Goal: Task Accomplishment & Management: Use online tool/utility

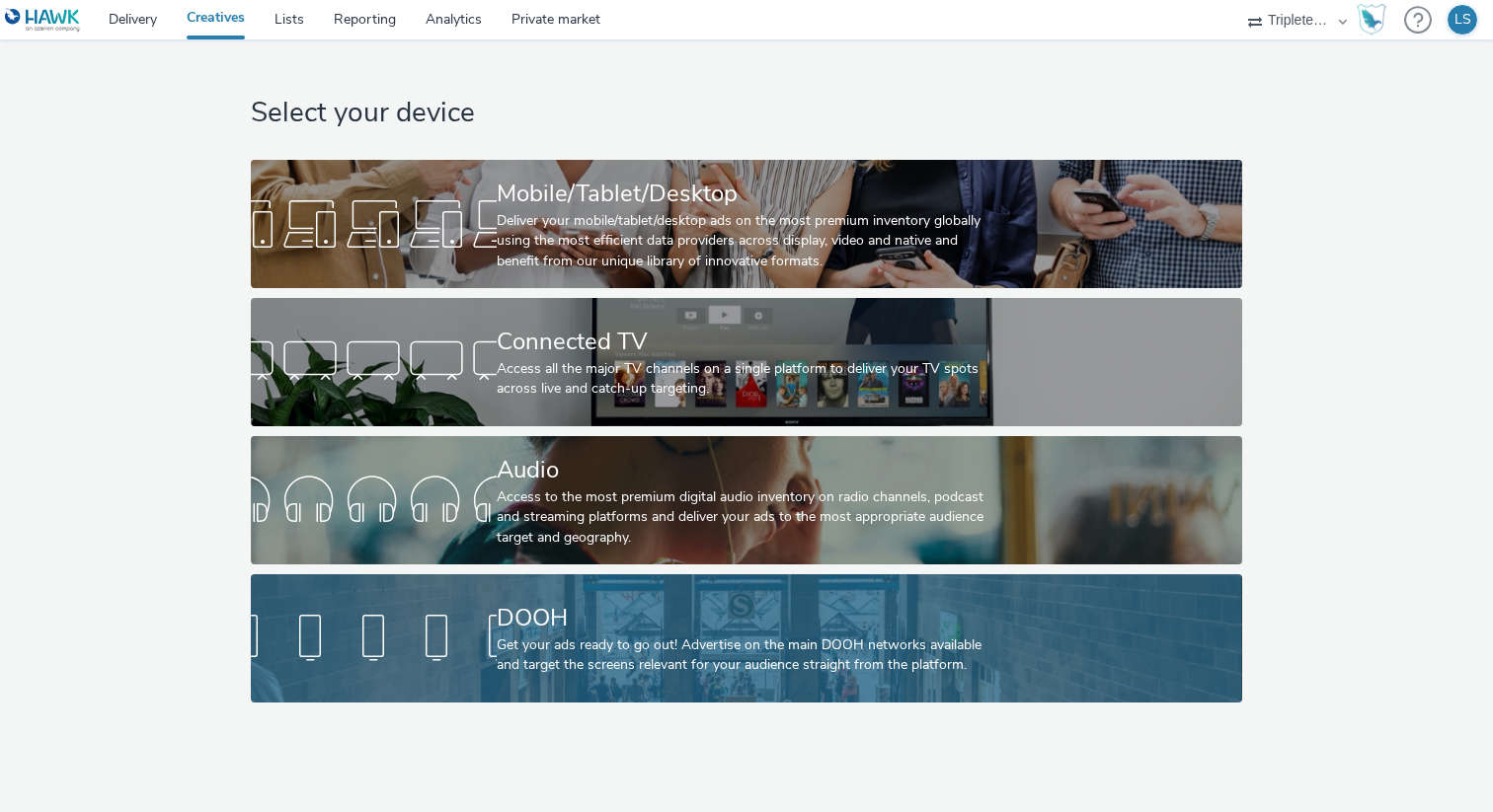
click at [450, 647] on div at bounding box center [374, 638] width 246 height 63
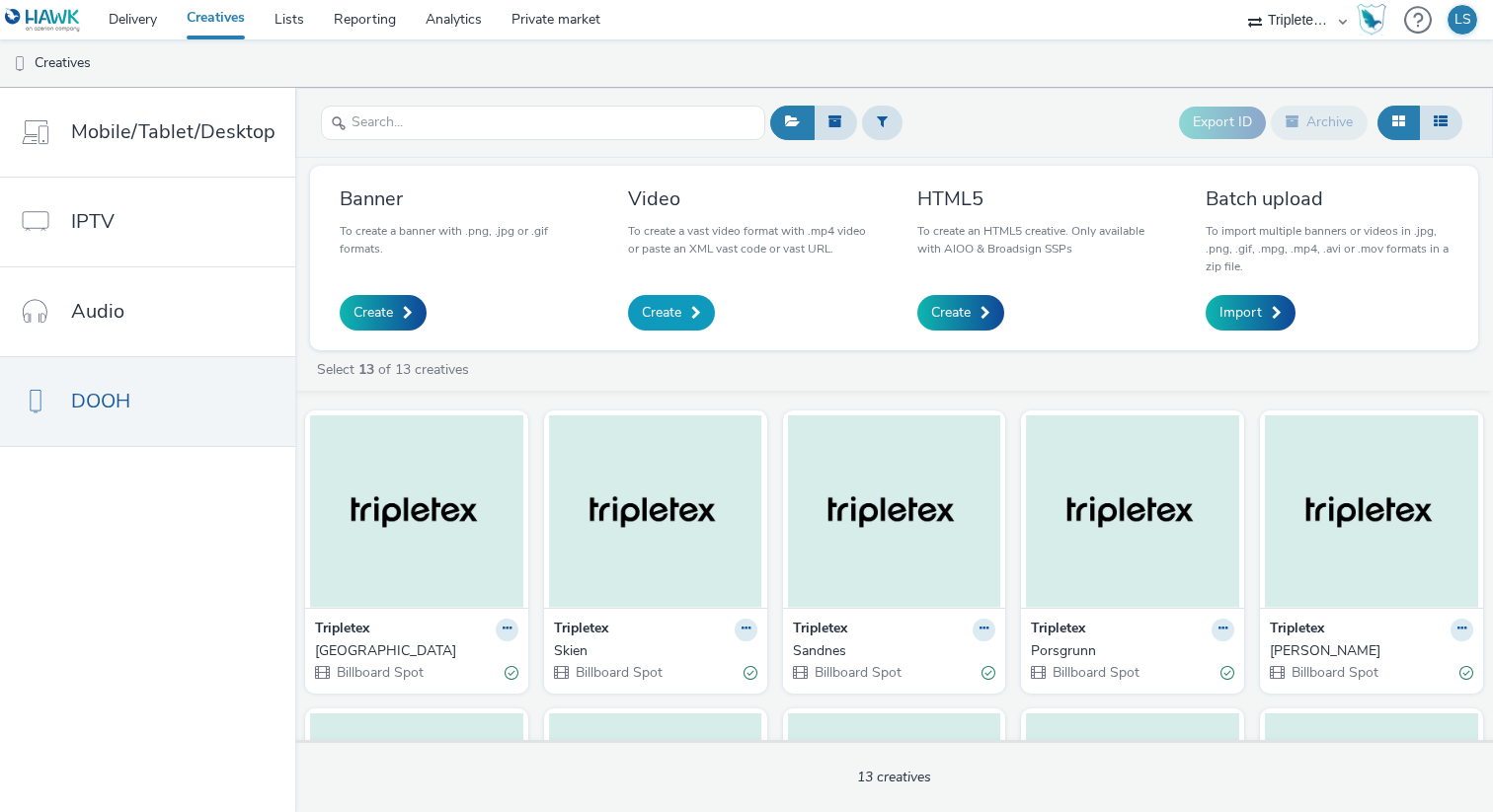
click at [660, 307] on span "Create" at bounding box center [662, 312] width 40 height 20
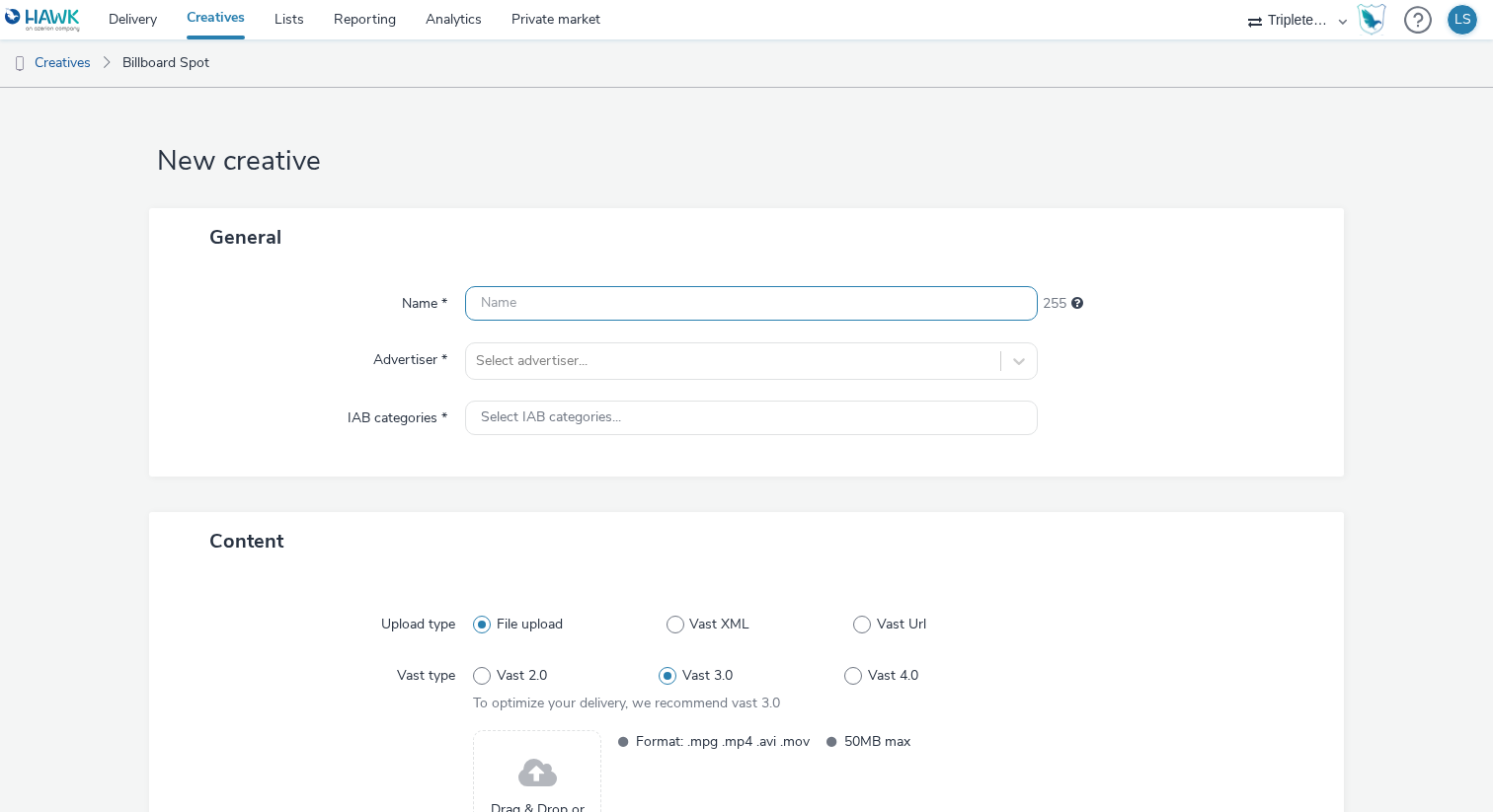
click at [675, 302] on input "text" at bounding box center [751, 303] width 572 height 35
type input "T"
type input "Leder_OBF_Tripletex"
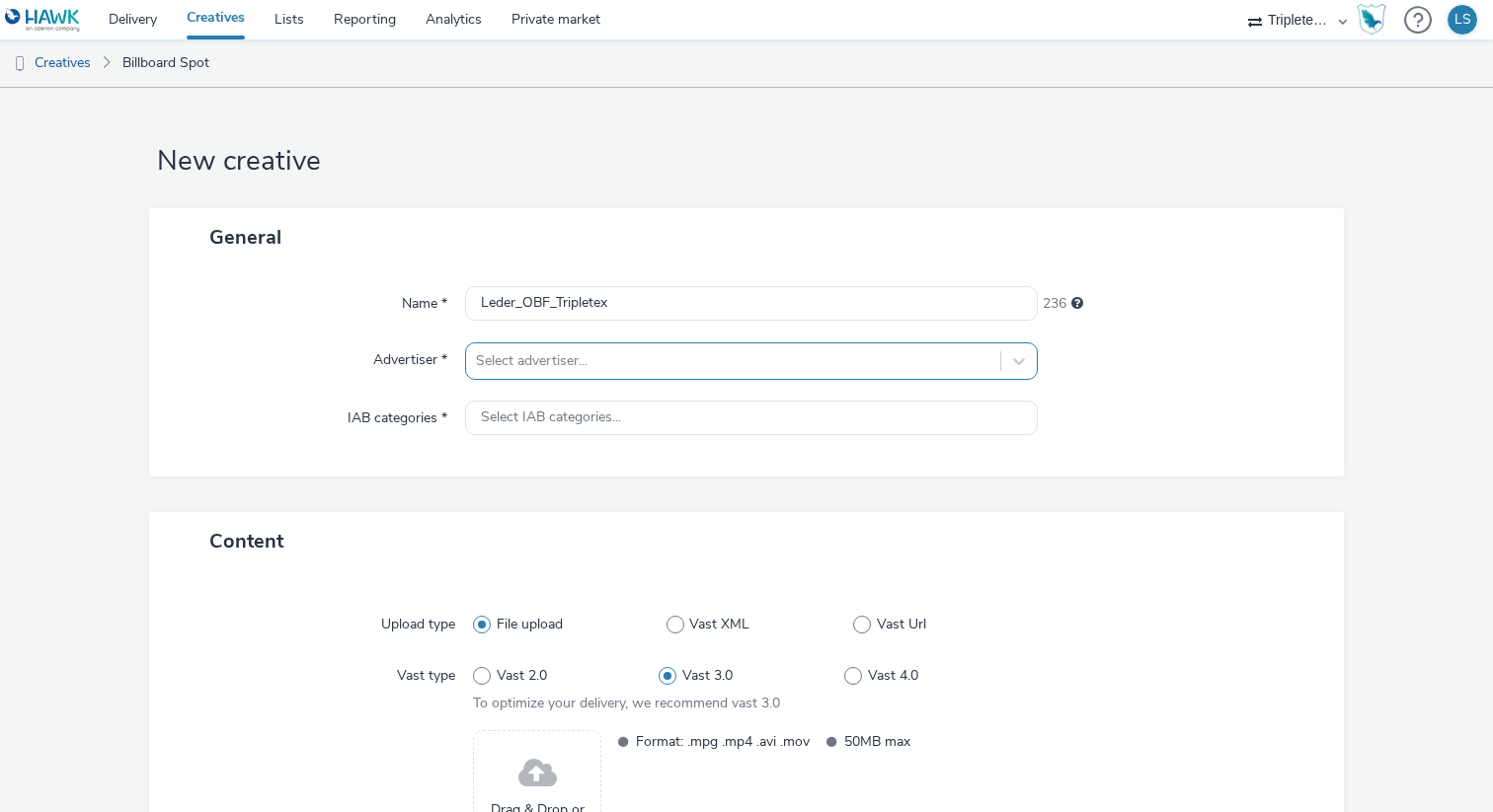
click at [608, 369] on div at bounding box center [733, 361] width 514 height 24
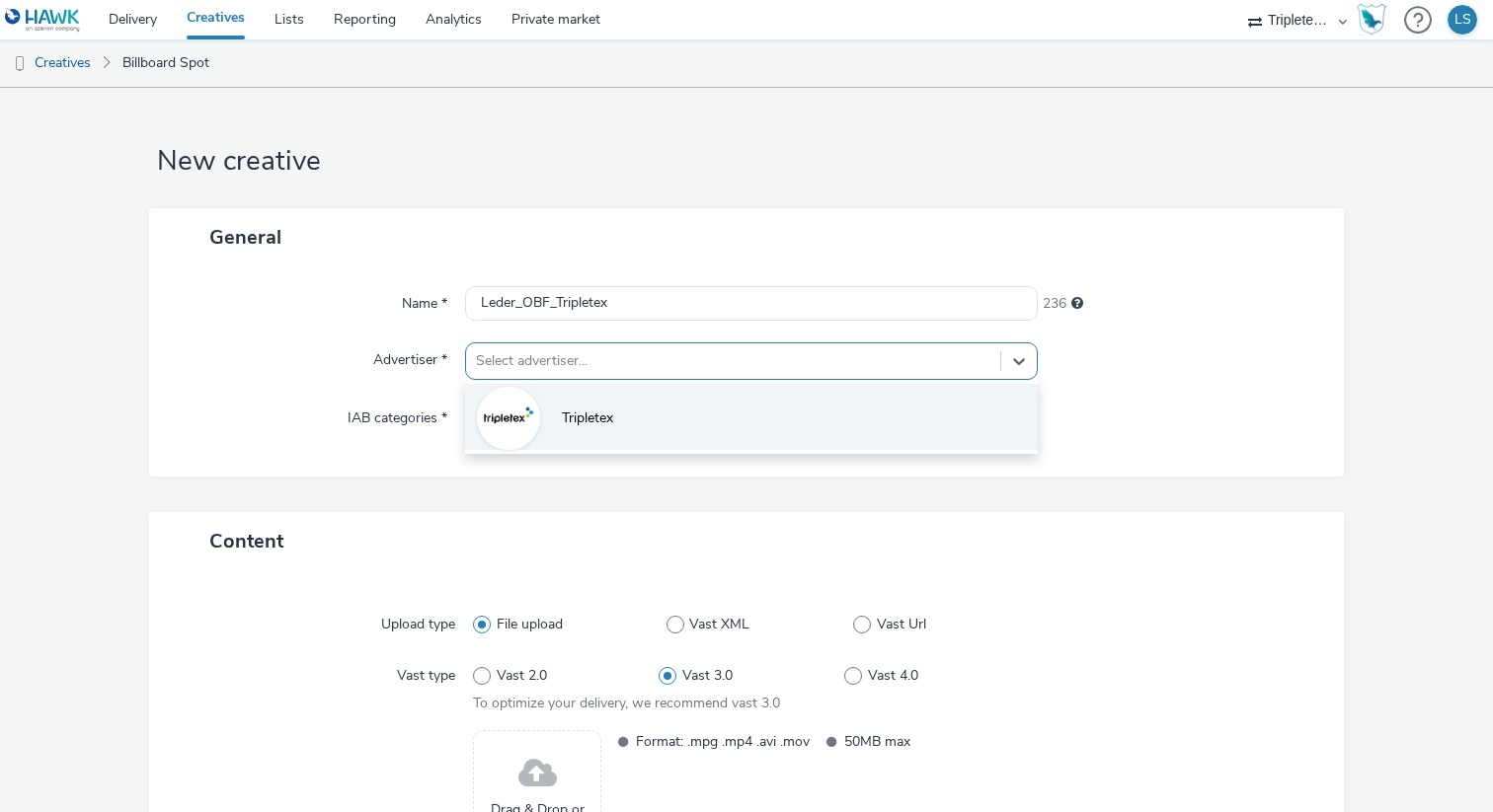
click at [590, 398] on li "Tripletex" at bounding box center [751, 416] width 572 height 66
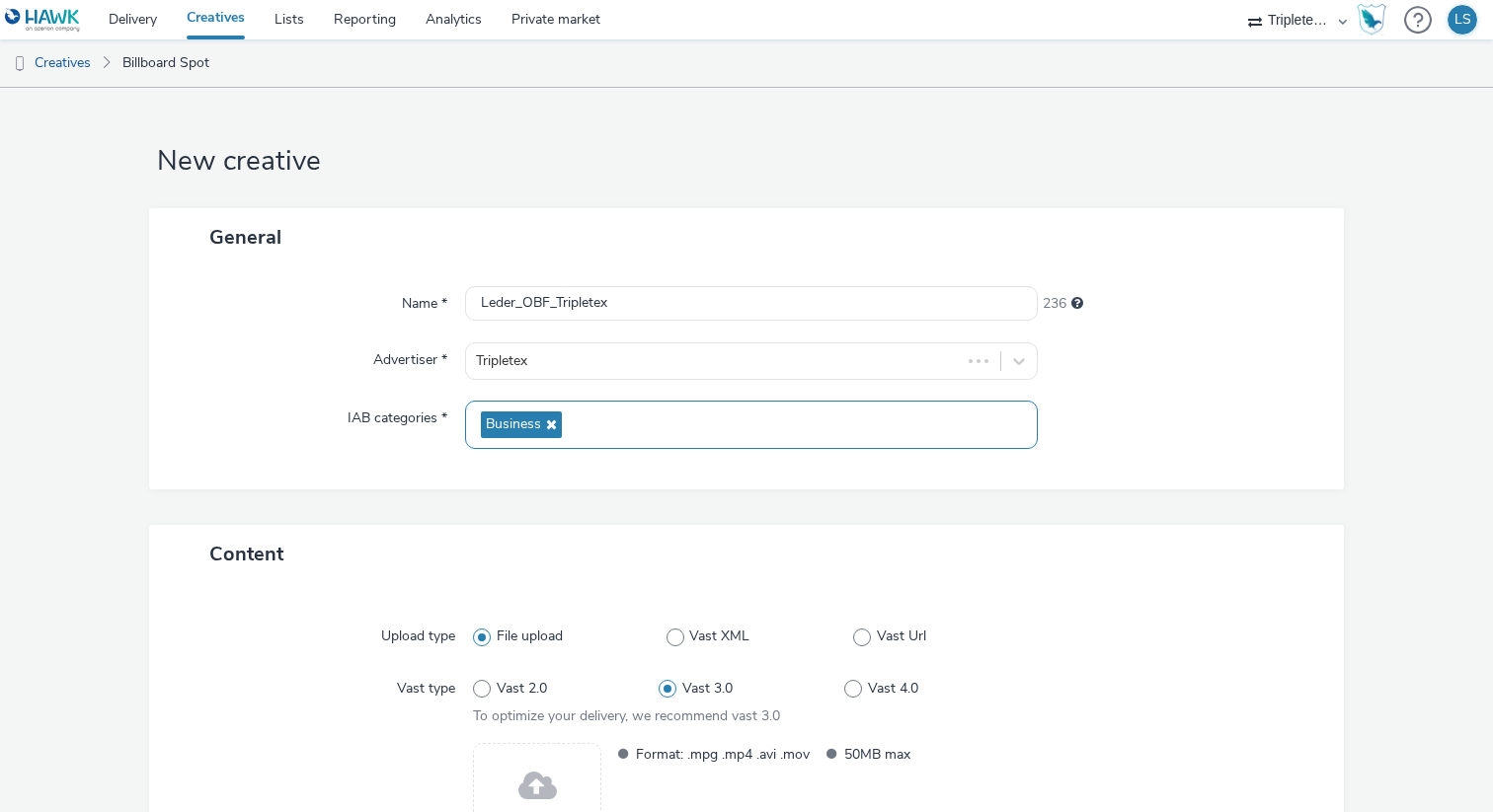
click at [585, 413] on div "Business" at bounding box center [751, 424] width 572 height 49
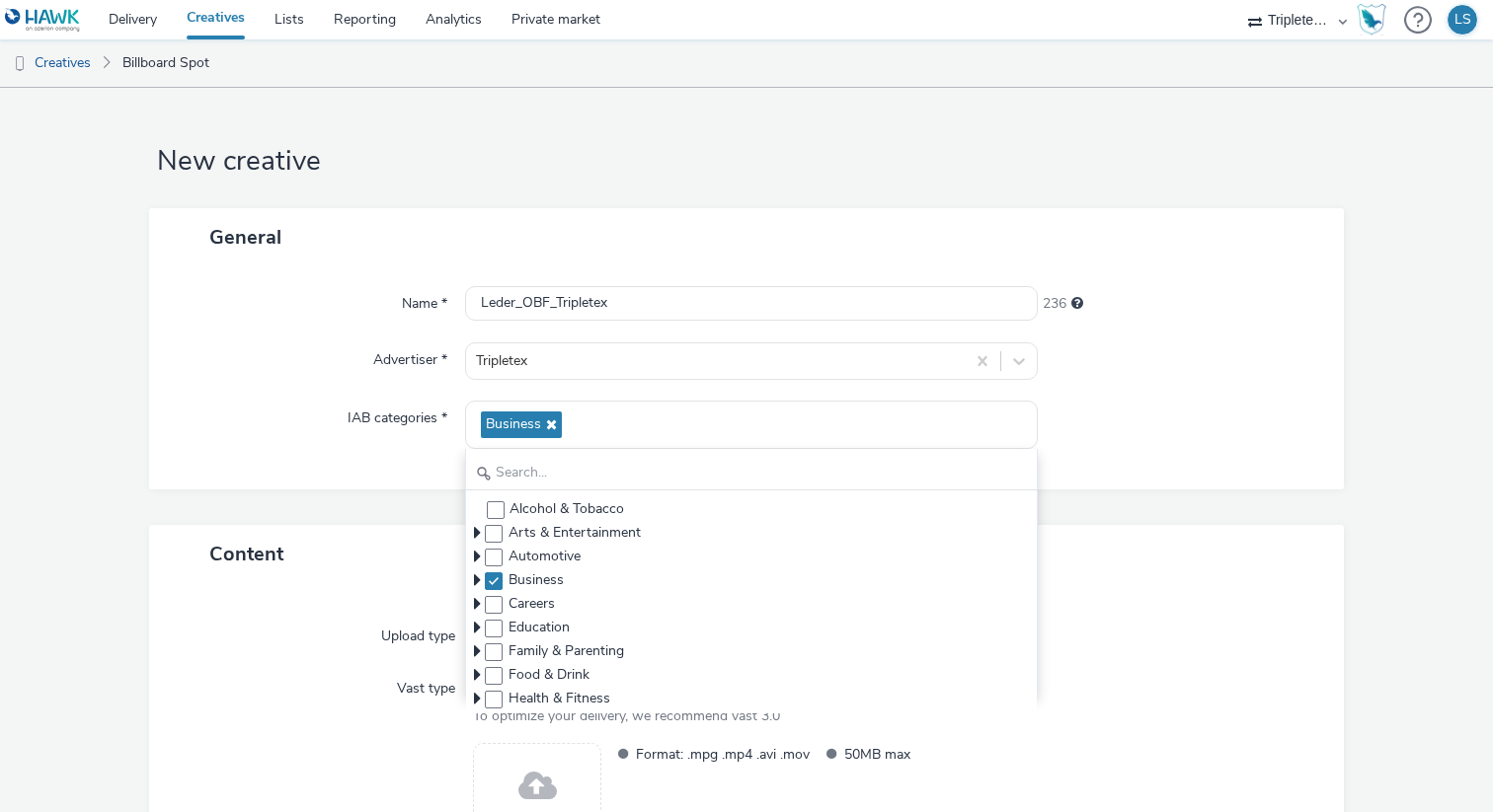
click at [333, 450] on div "Name * Leder_OBF_Tripletex 236 Advertiser * Tripletex IAB categories * Business…" at bounding box center [746, 378] width 1194 height 223
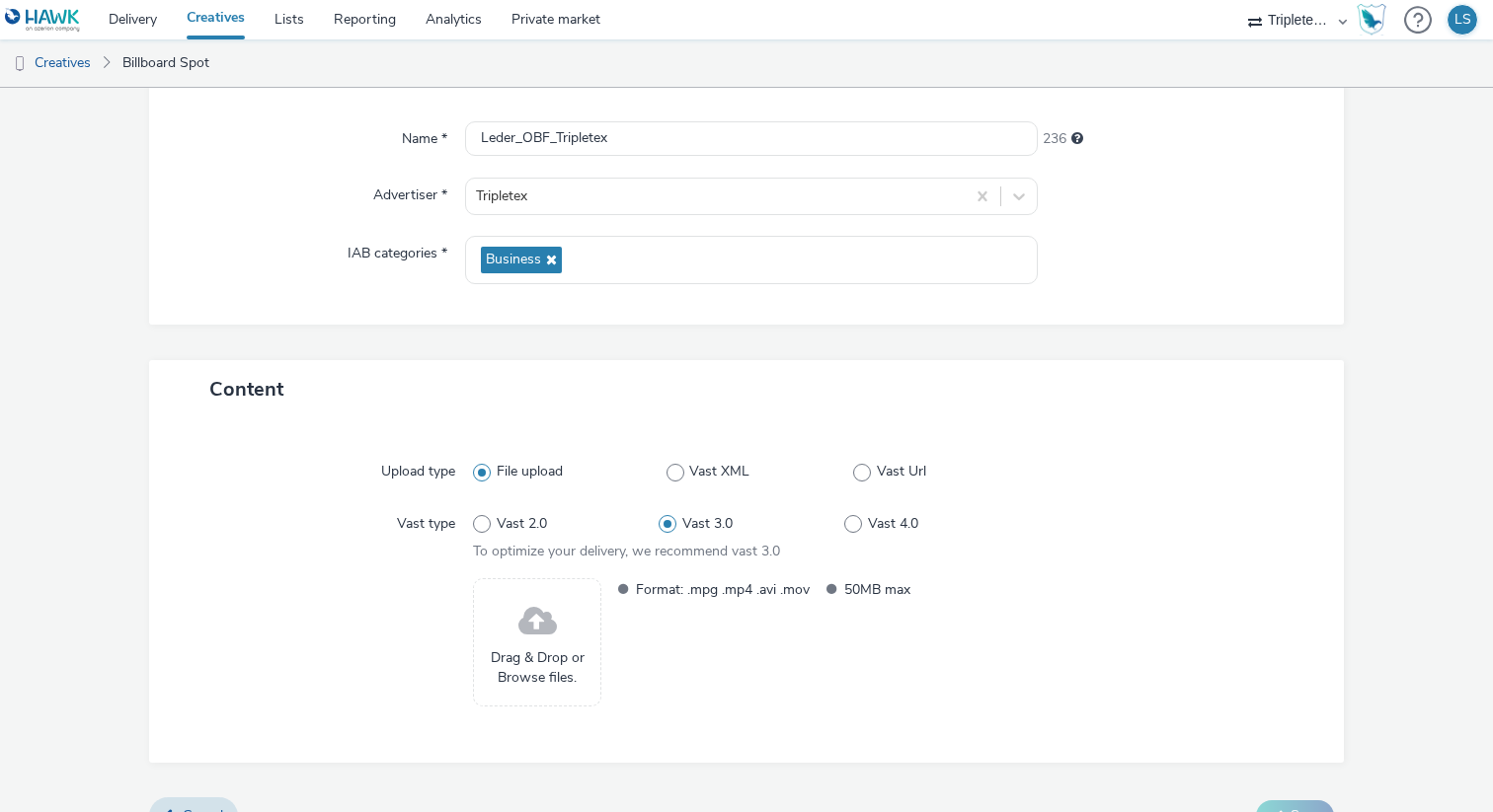
scroll to position [202, 0]
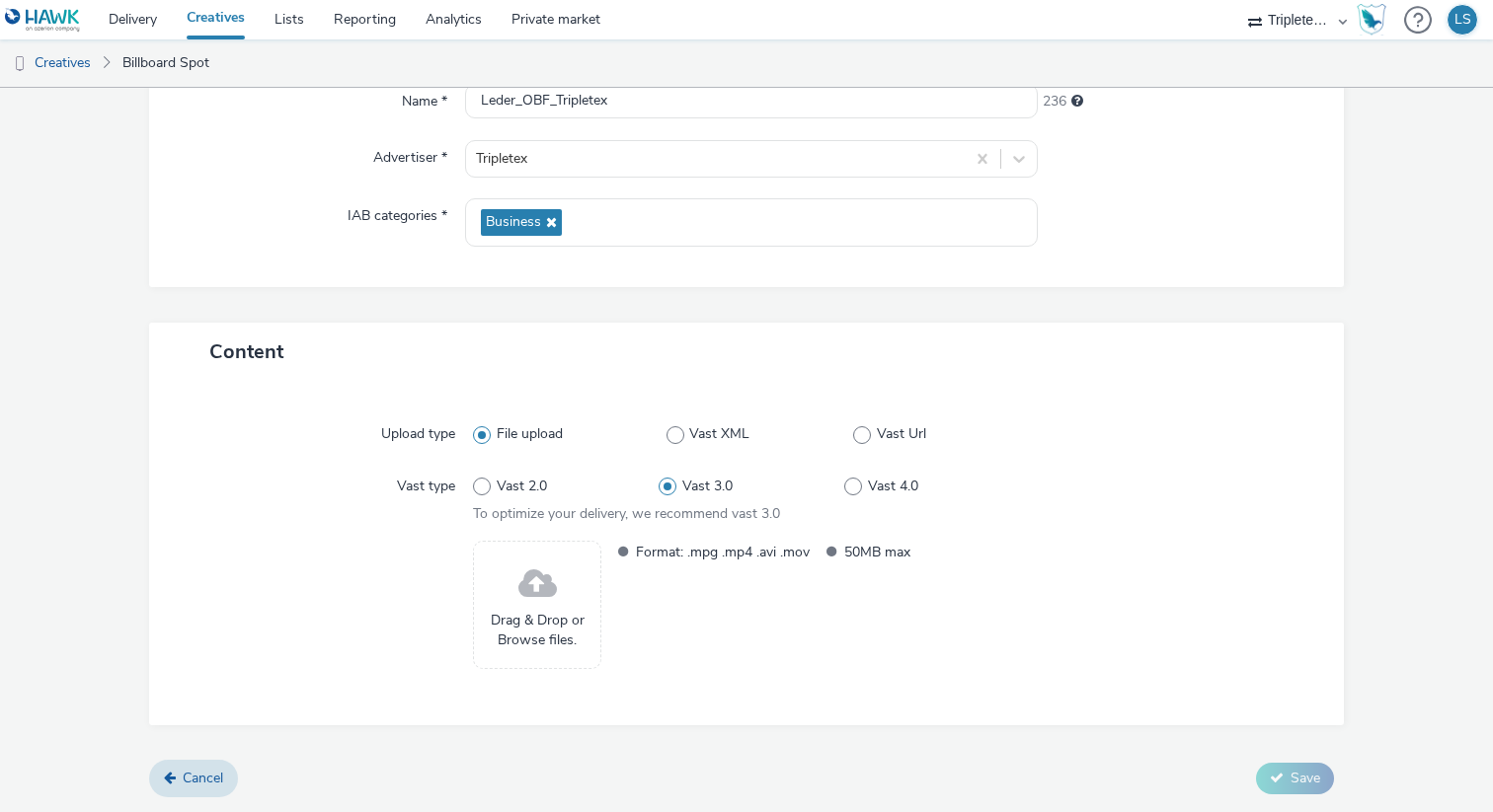
click at [539, 625] on span "Drag & Drop or Browse files." at bounding box center [537, 631] width 106 height 41
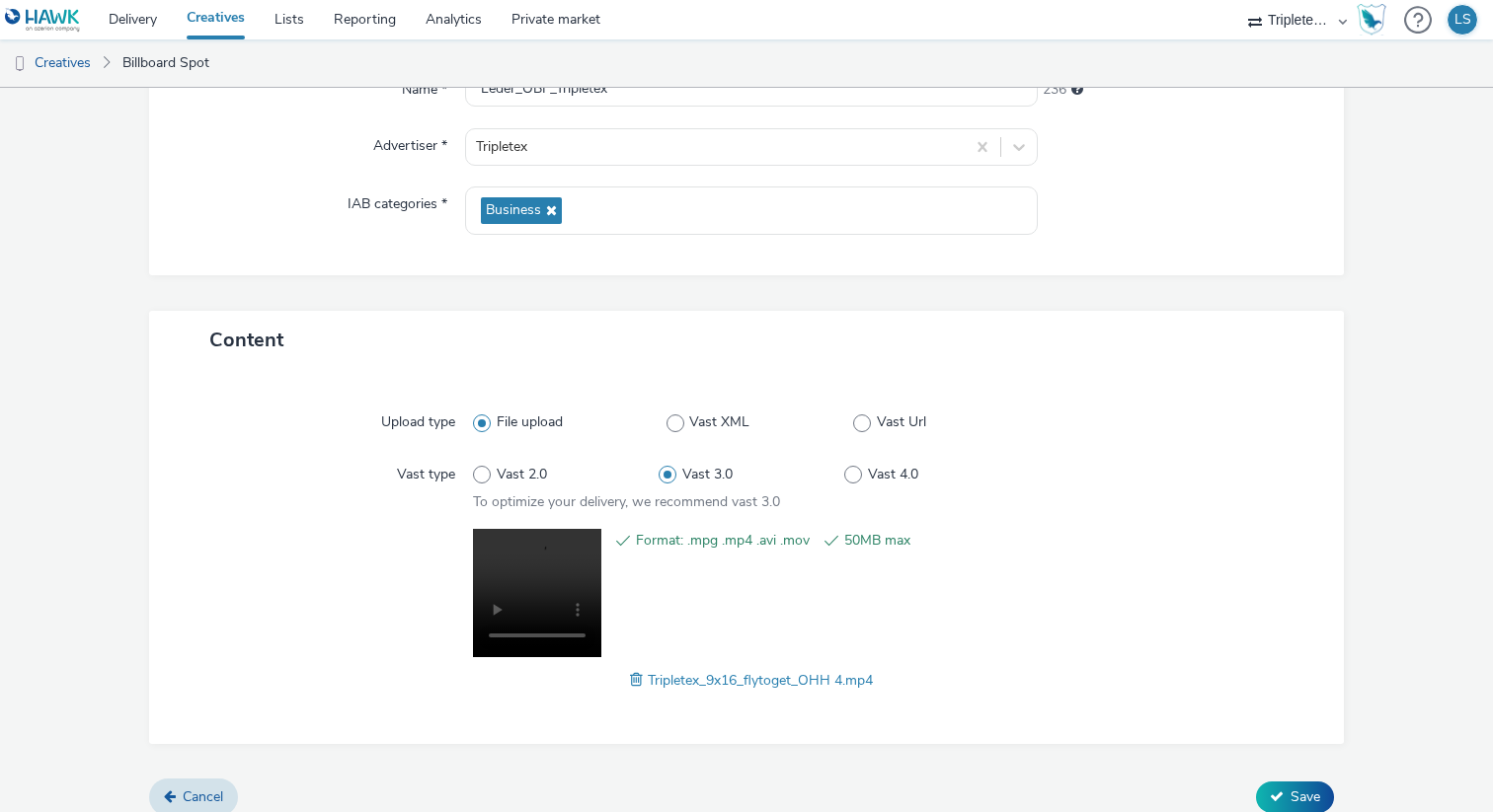
scroll to position [232, 0]
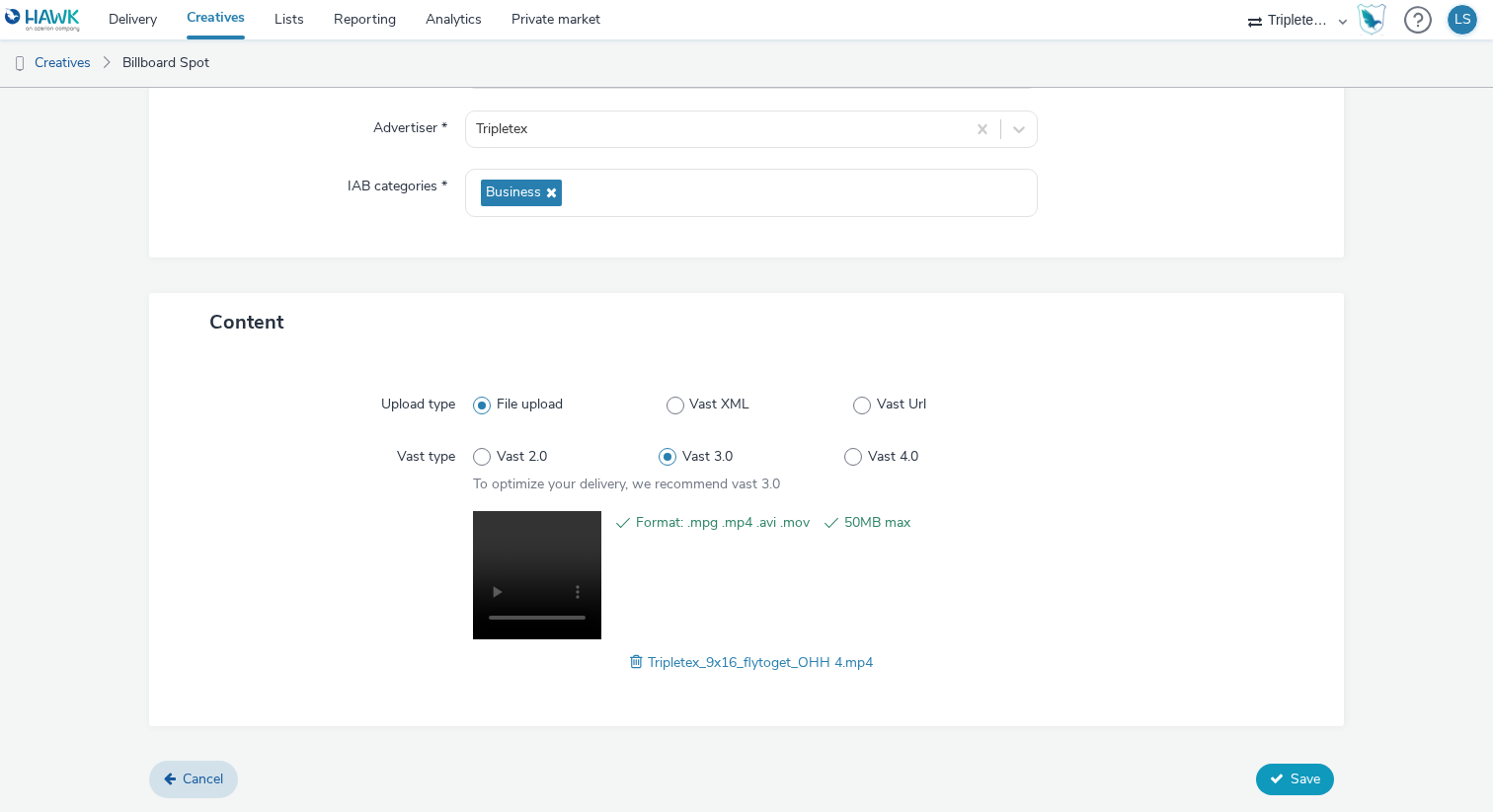
click at [1284, 773] on button "Save" at bounding box center [1295, 779] width 78 height 32
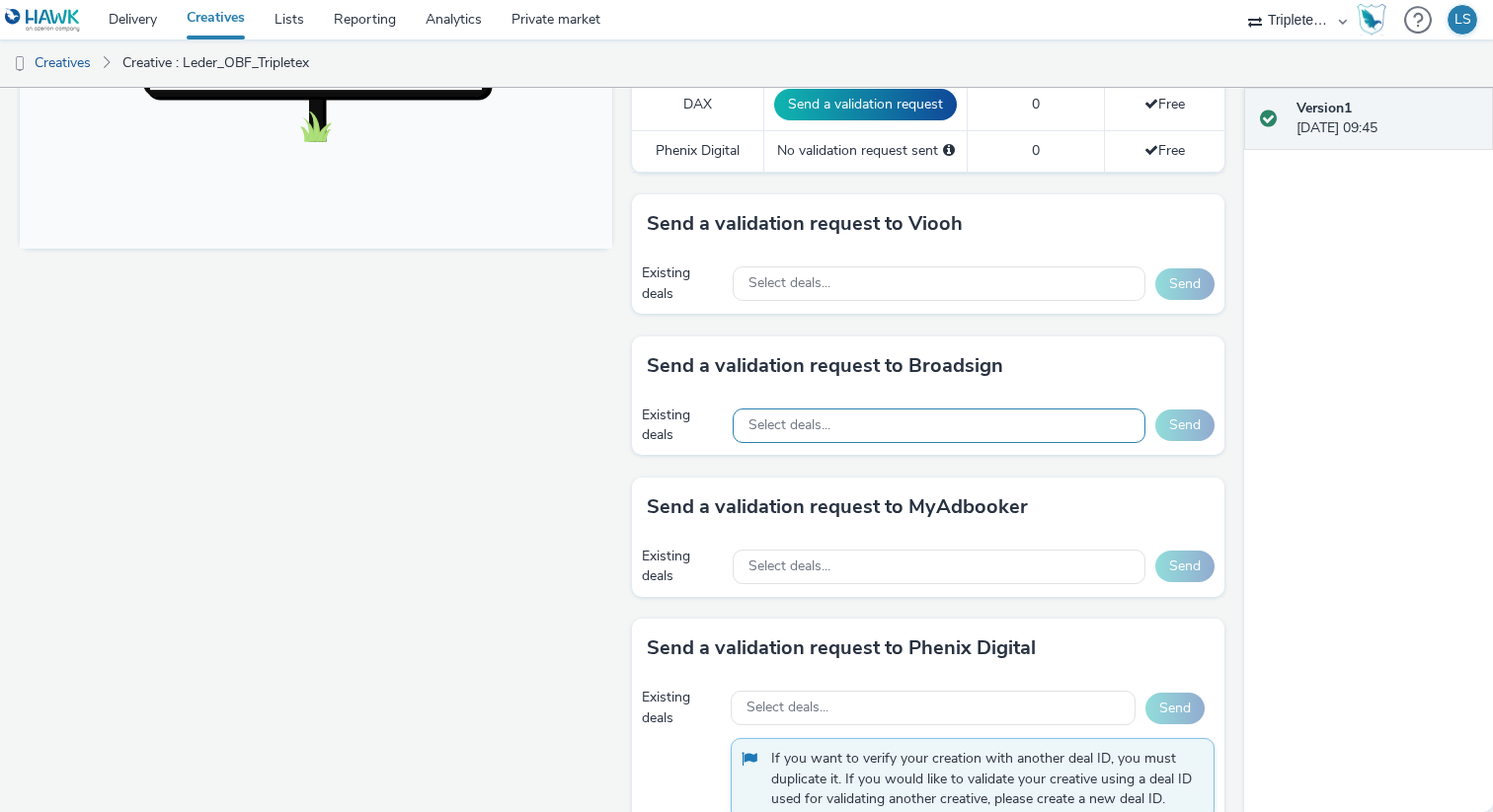
scroll to position [776, 0]
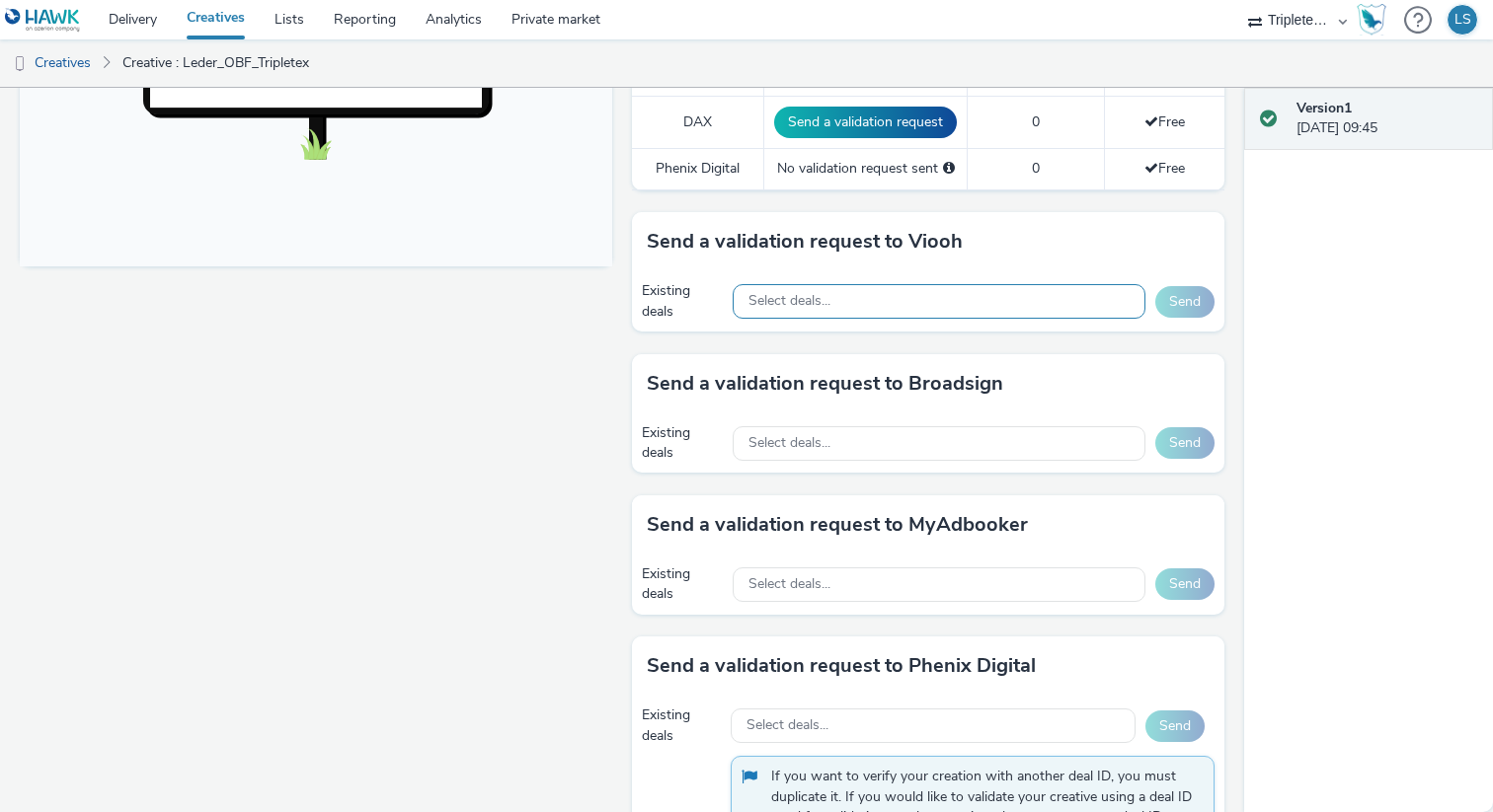
click at [795, 308] on span "Select deals..." at bounding box center [789, 301] width 82 height 17
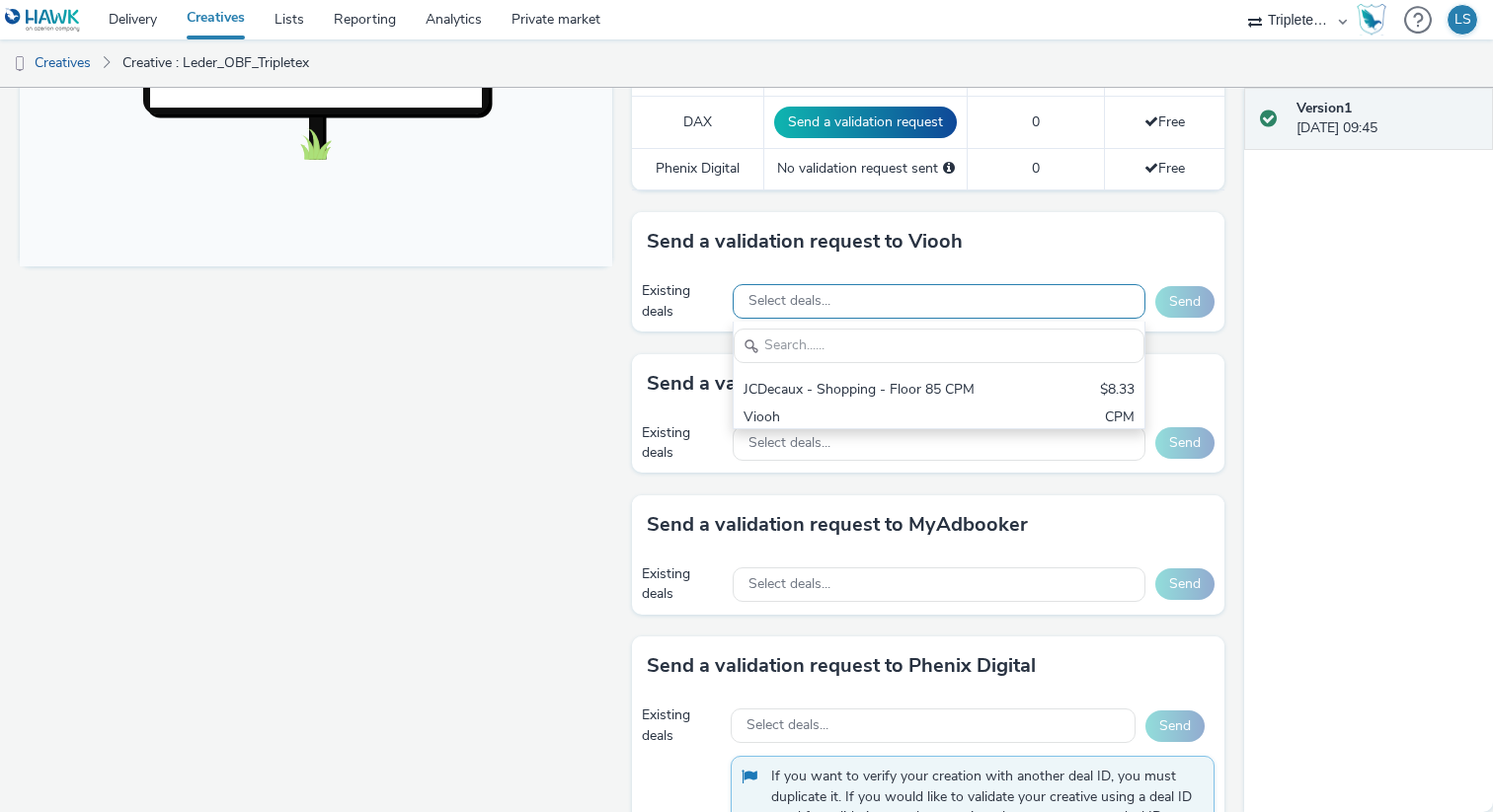
scroll to position [23, 0]
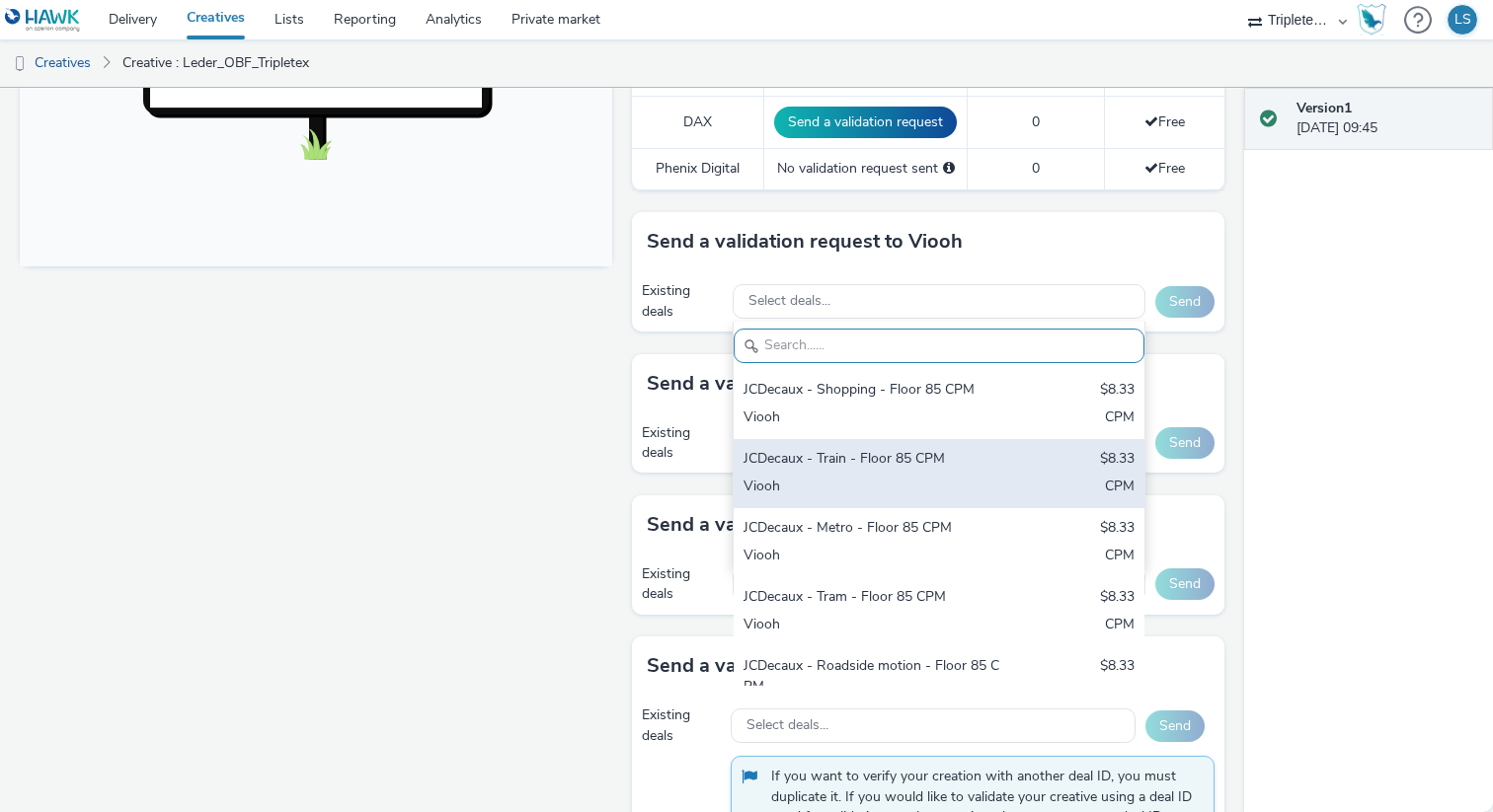
click at [858, 462] on div "JCDecaux - Train - Floor 85 CPM" at bounding box center [872, 460] width 258 height 23
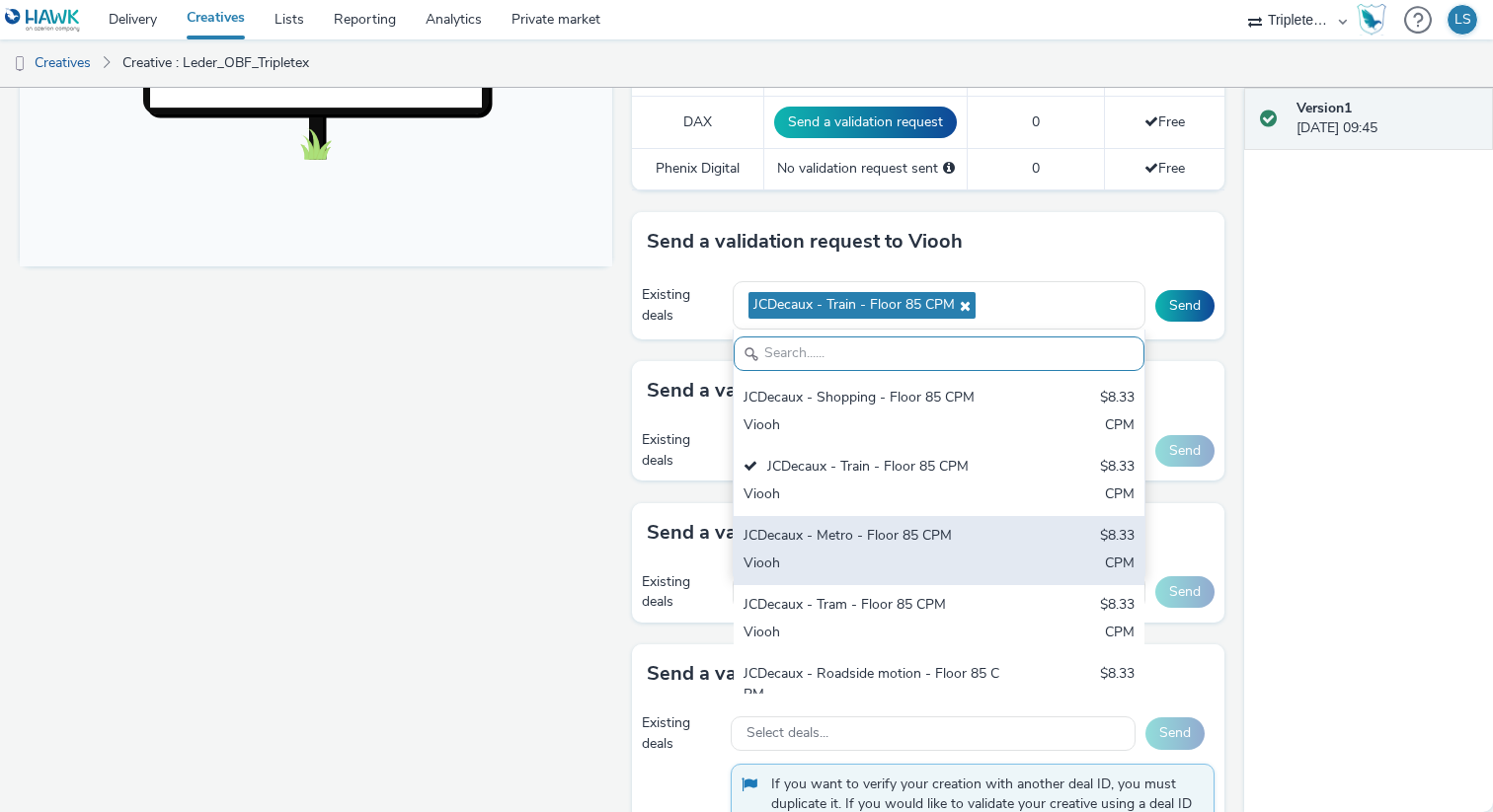
click at [833, 543] on div "JCDecaux - Metro - Floor 85 CPM" at bounding box center [872, 536] width 258 height 23
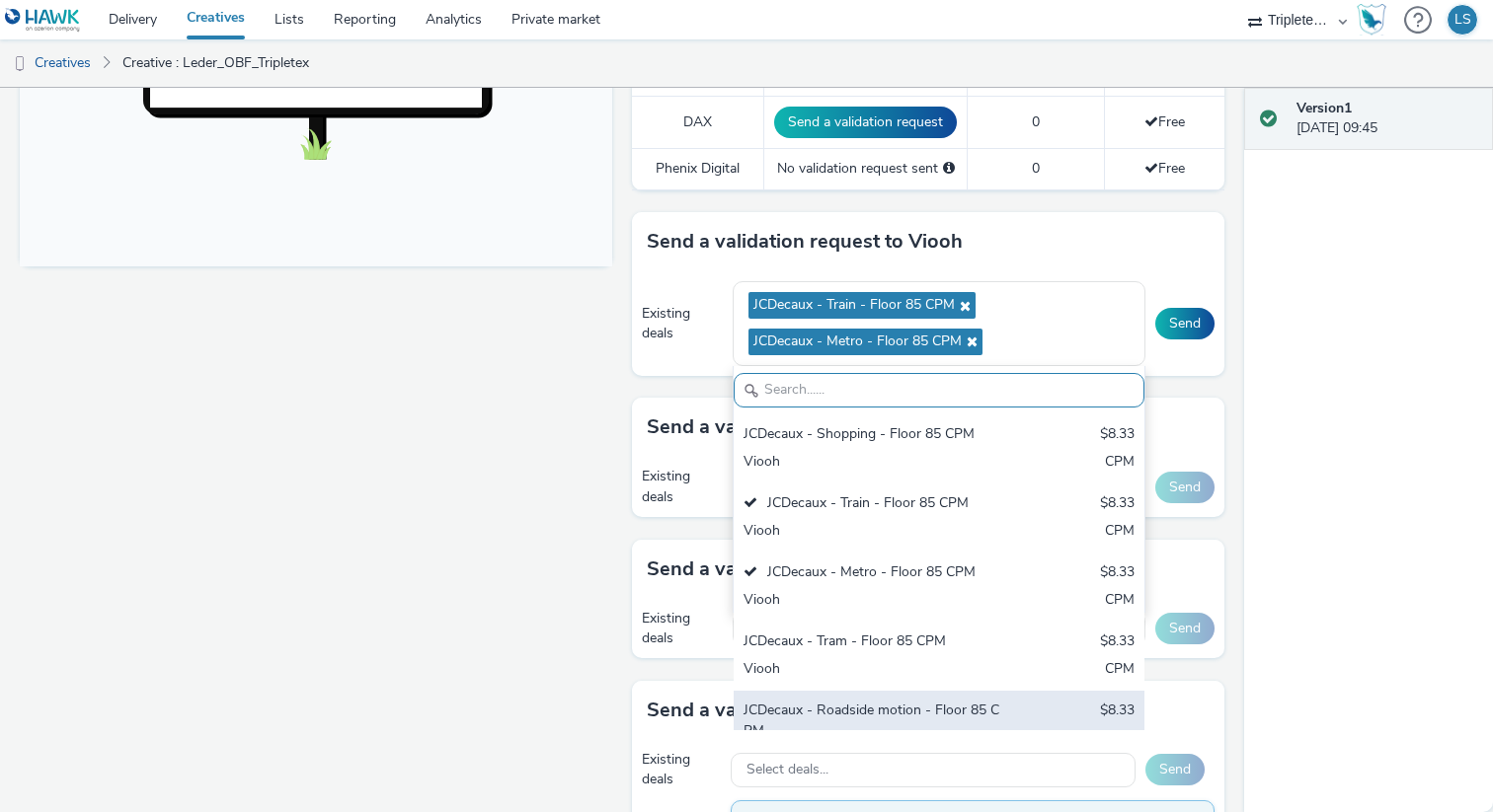
click at [831, 708] on div "JCDecaux - Roadside motion - Floor 85 CPM" at bounding box center [872, 721] width 258 height 41
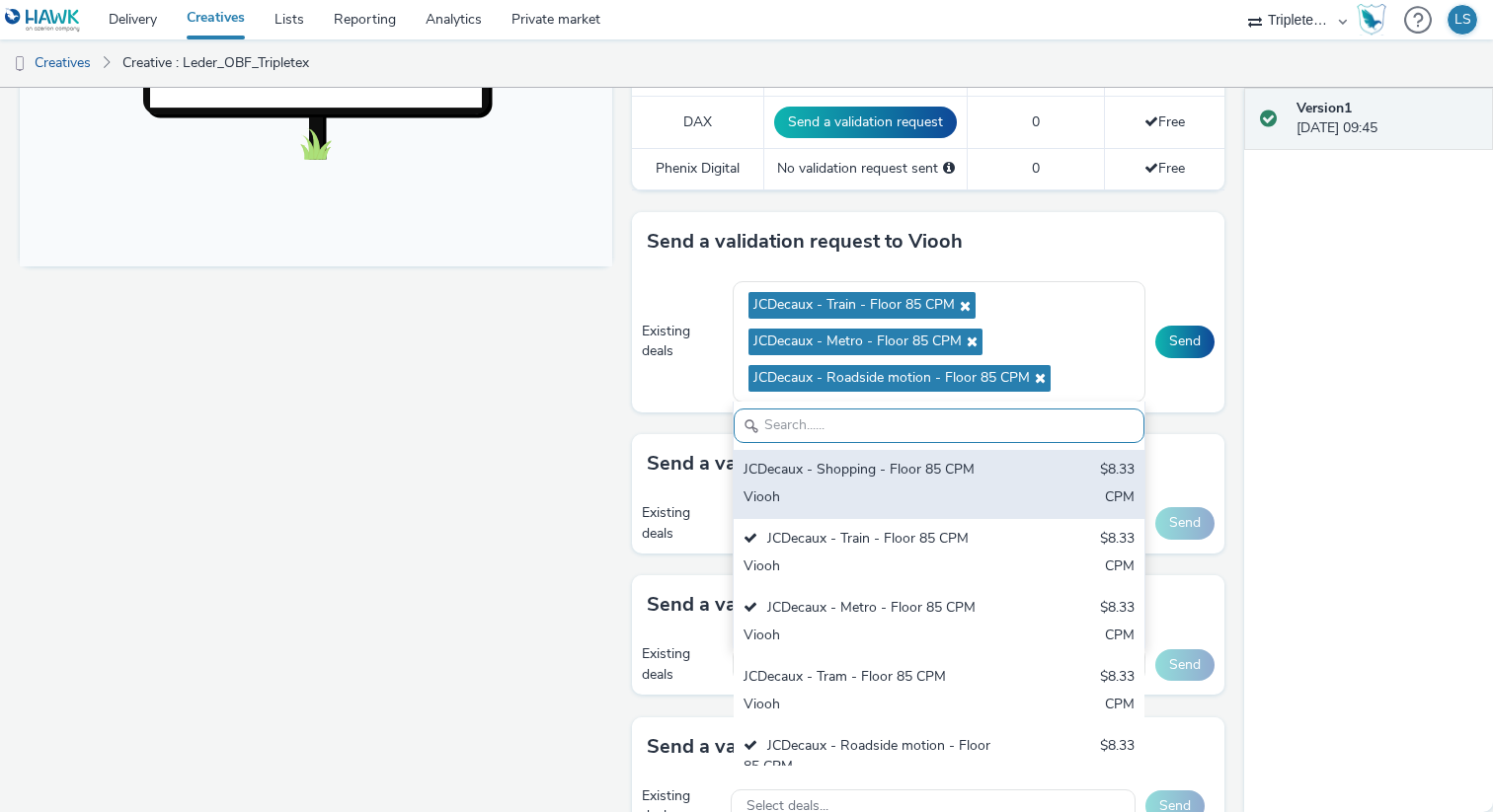
click at [912, 486] on div "JCDecaux - Shopping - Floor 85 CPM $8.33 Viooh CPM" at bounding box center [938, 485] width 411 height 69
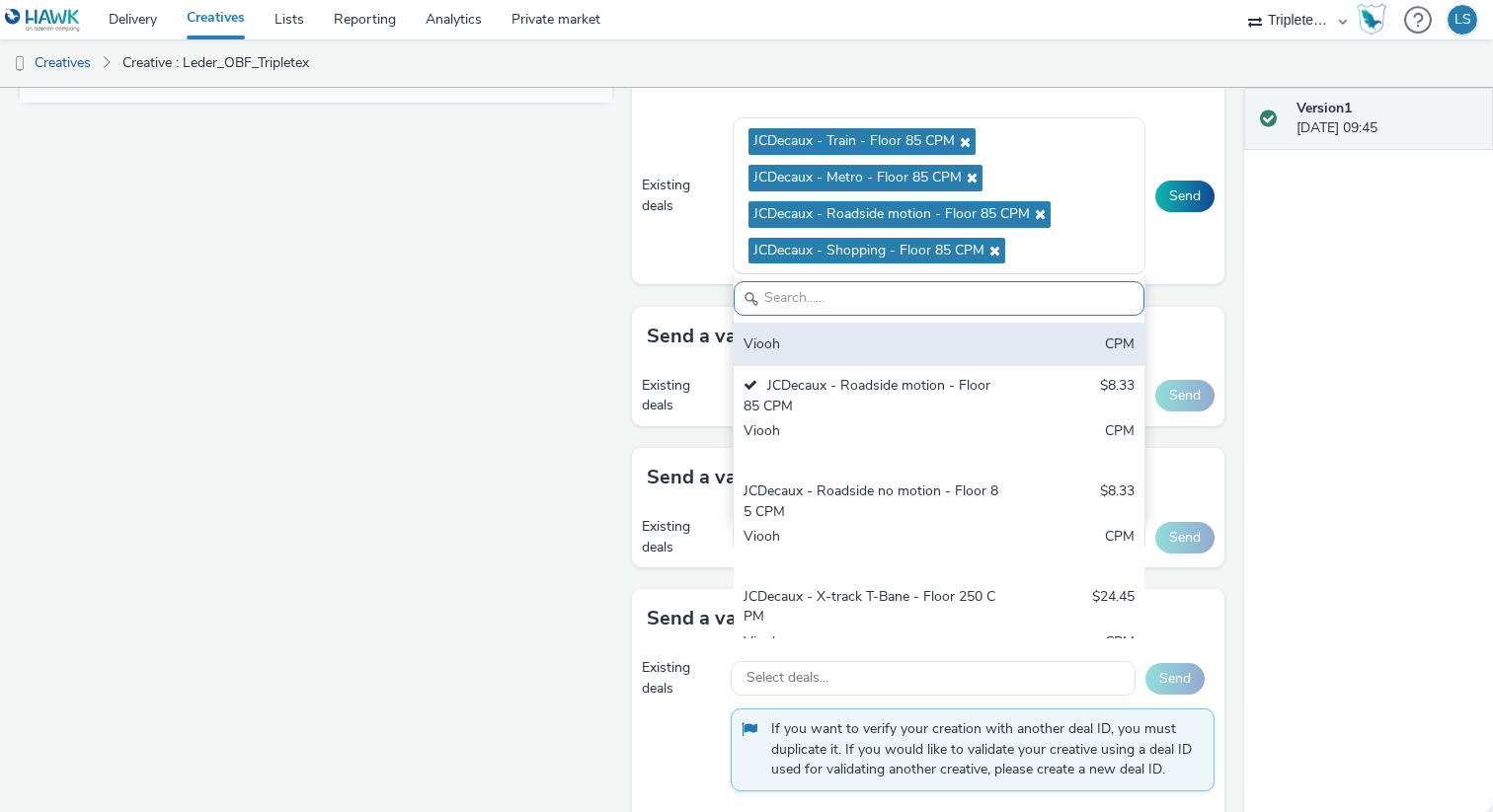
scroll to position [247, 0]
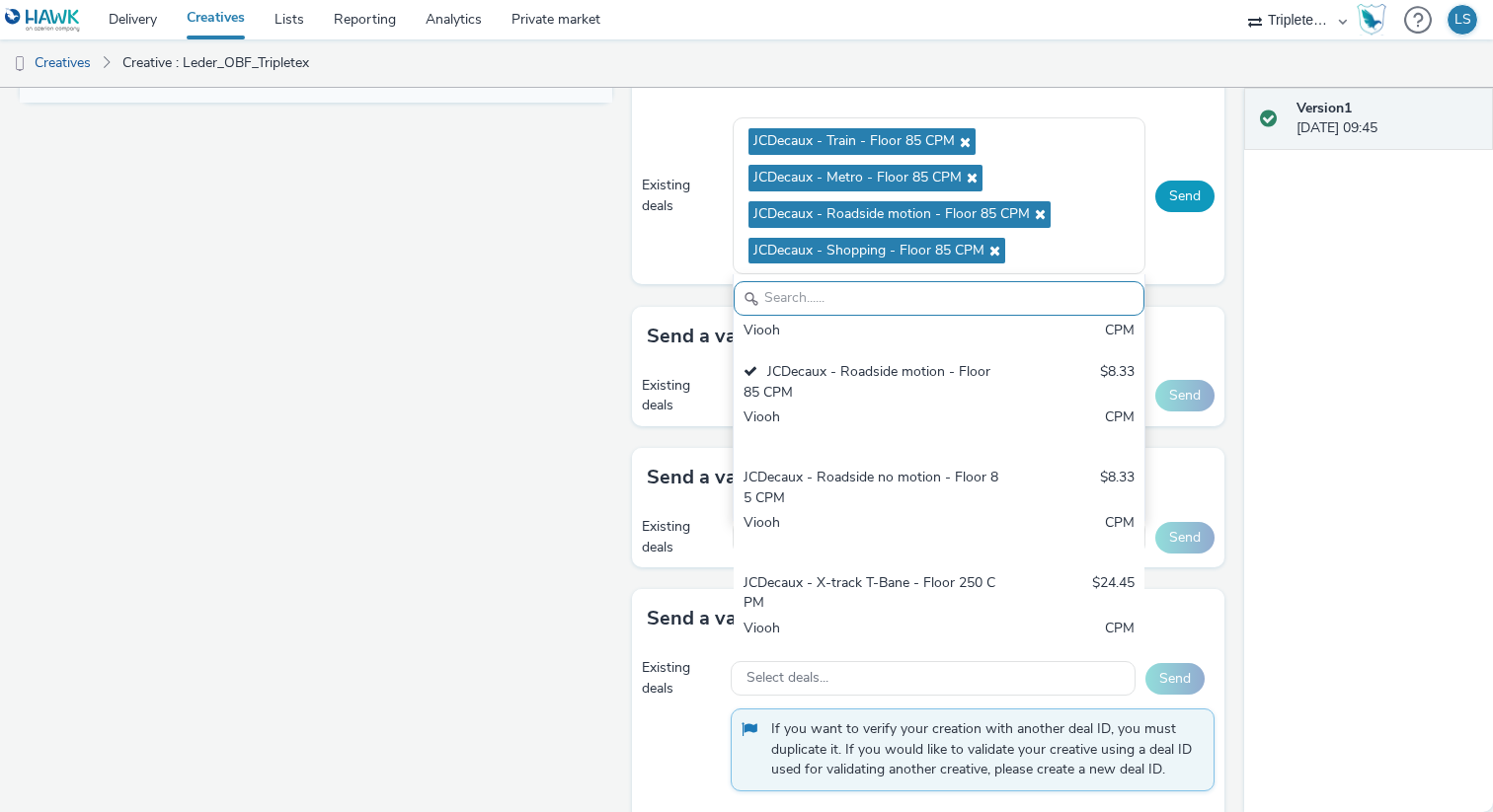
click at [1181, 208] on button "Send" at bounding box center [1184, 196] width 60 height 32
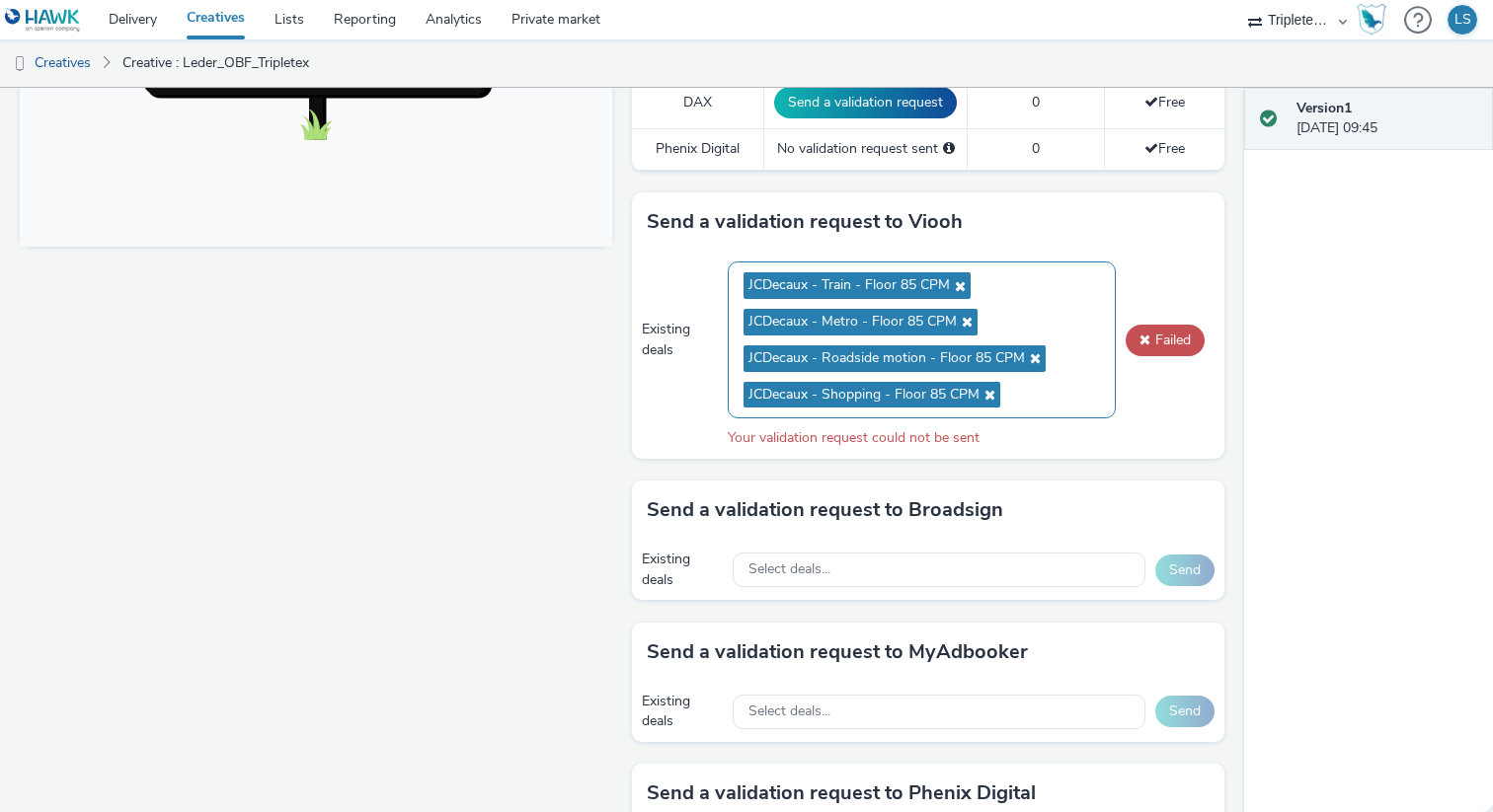
scroll to position [771, 0]
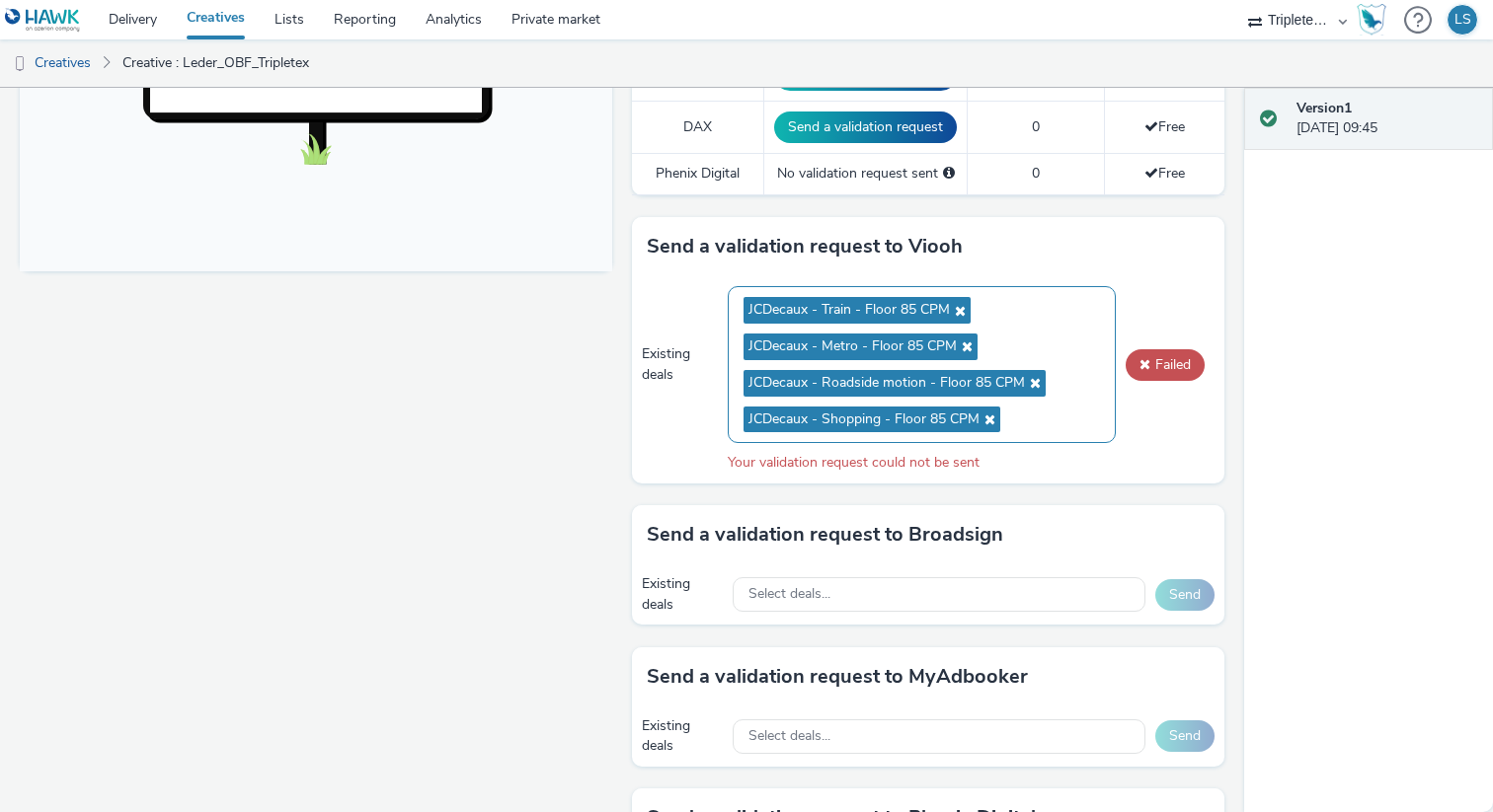
click at [989, 417] on icon at bounding box center [987, 419] width 16 height 14
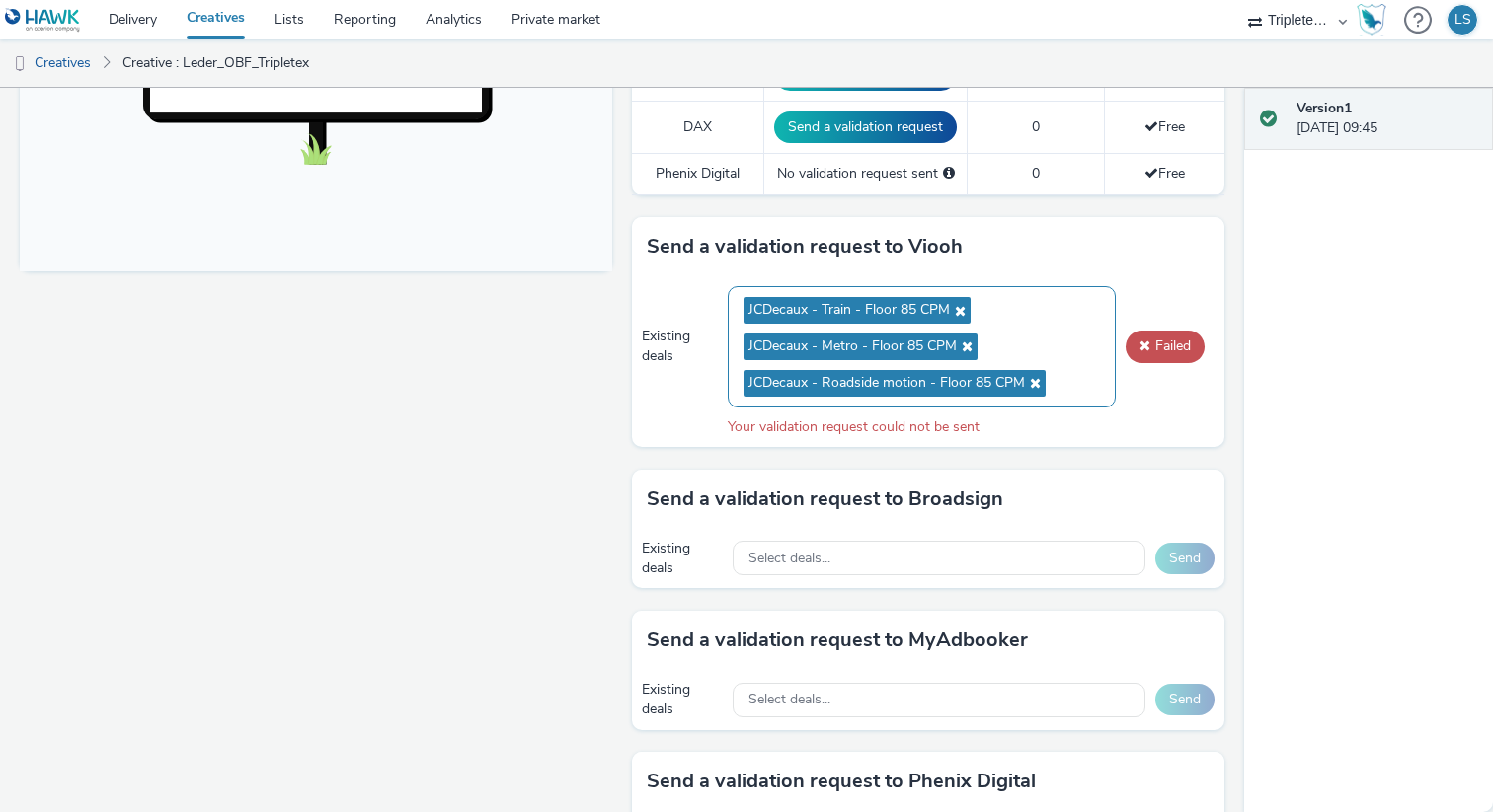
click at [969, 346] on icon at bounding box center [964, 346] width 16 height 14
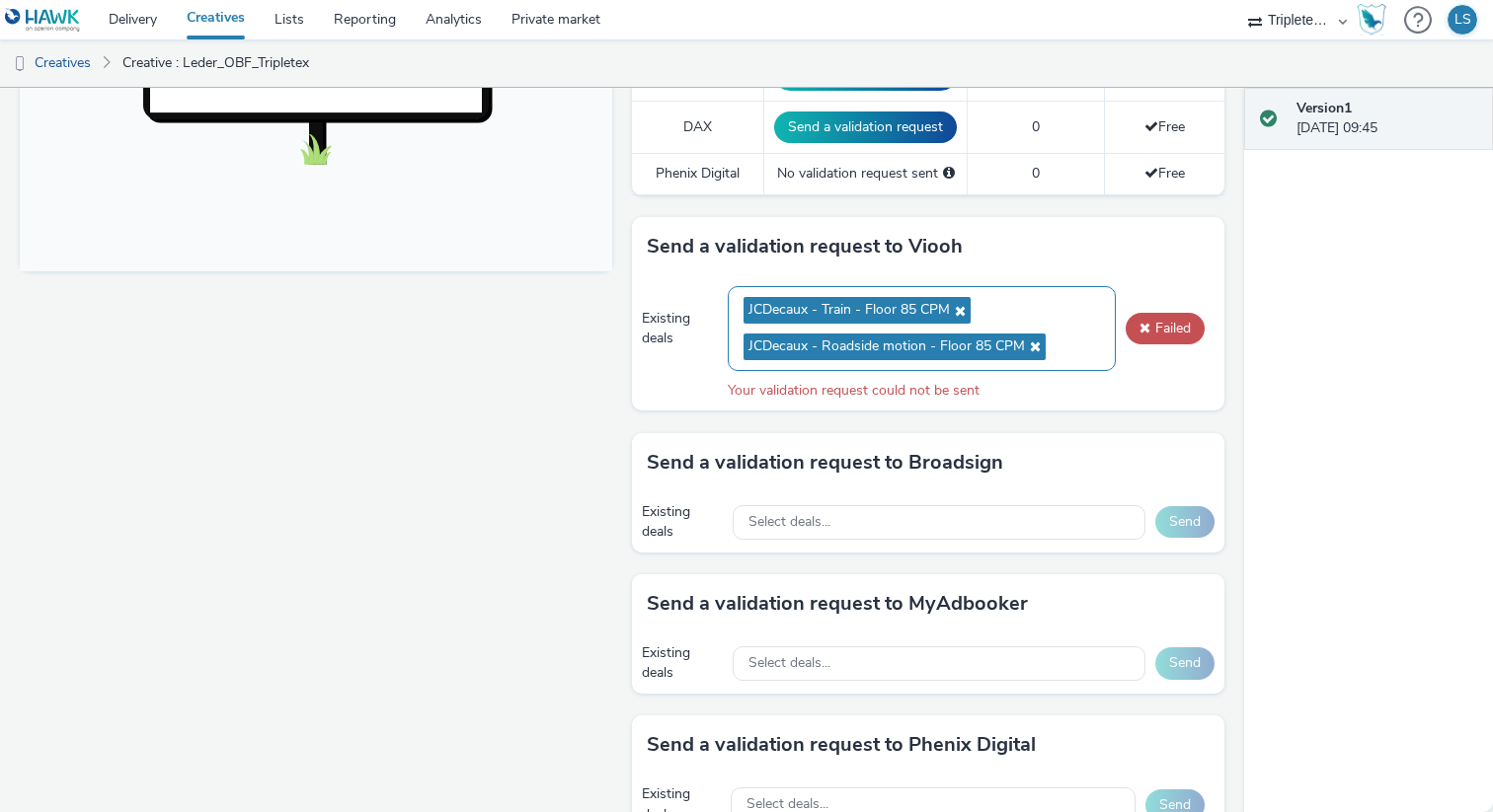
click at [1072, 345] on ul "JCDecaux - Train - Floor 85 CPM JCDecaux - Roadside motion - Floor 85 CPM" at bounding box center [921, 329] width 356 height 73
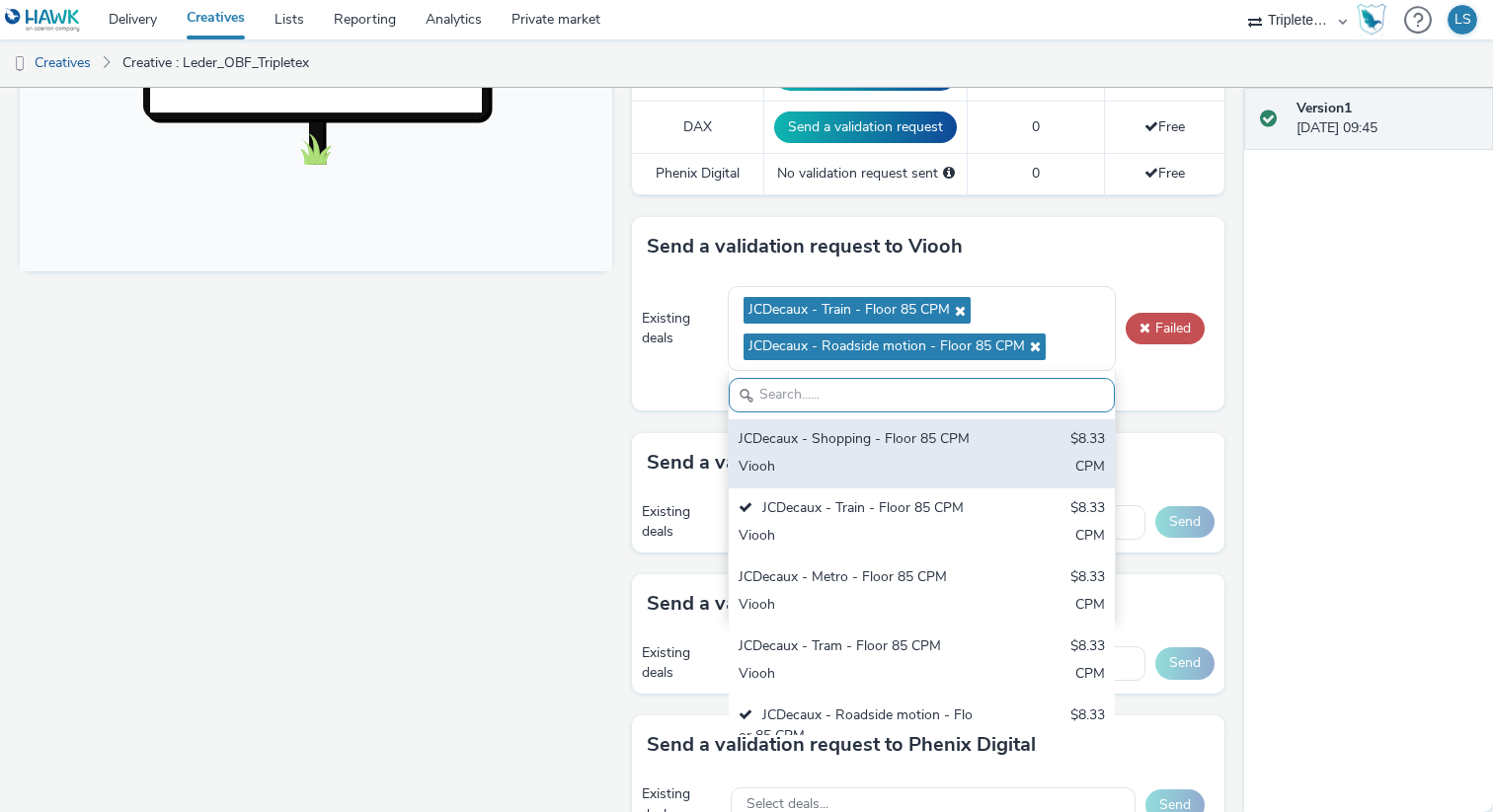
click at [860, 451] on div "JCDecaux - Shopping - Floor 85 CPM" at bounding box center [858, 440] width 241 height 23
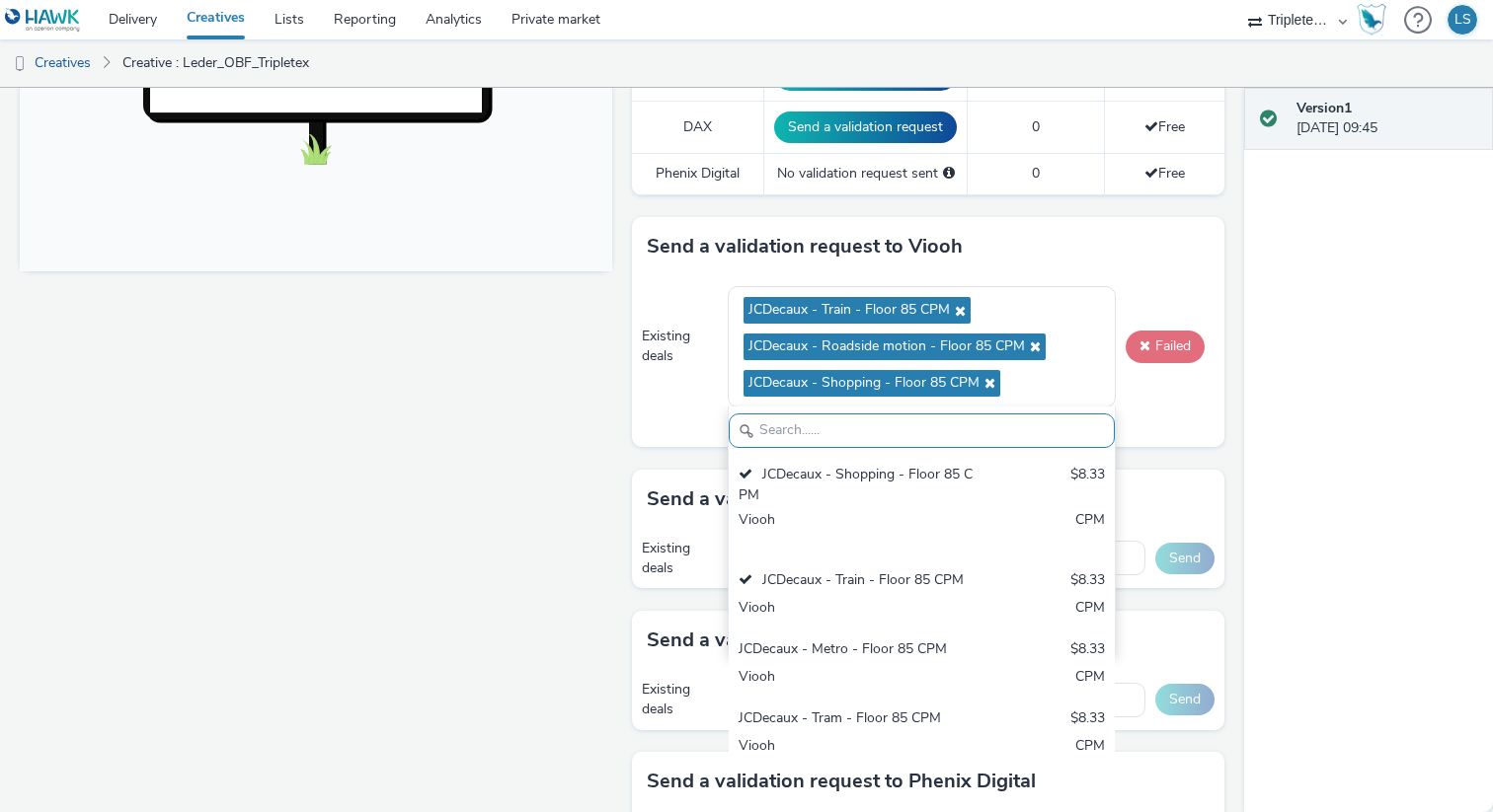
click at [1165, 346] on button "Failed" at bounding box center [1165, 346] width 79 height 32
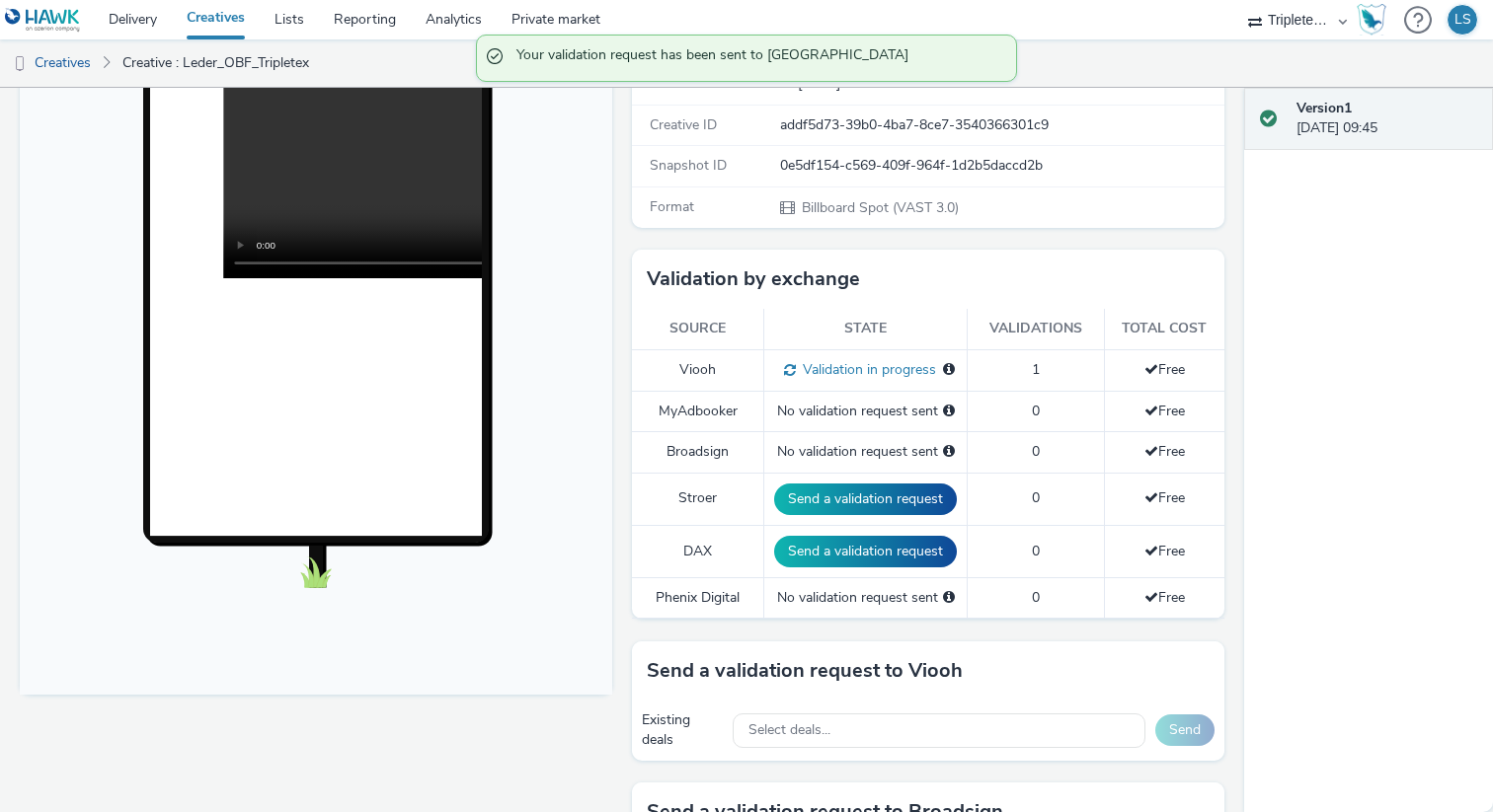
scroll to position [0, 0]
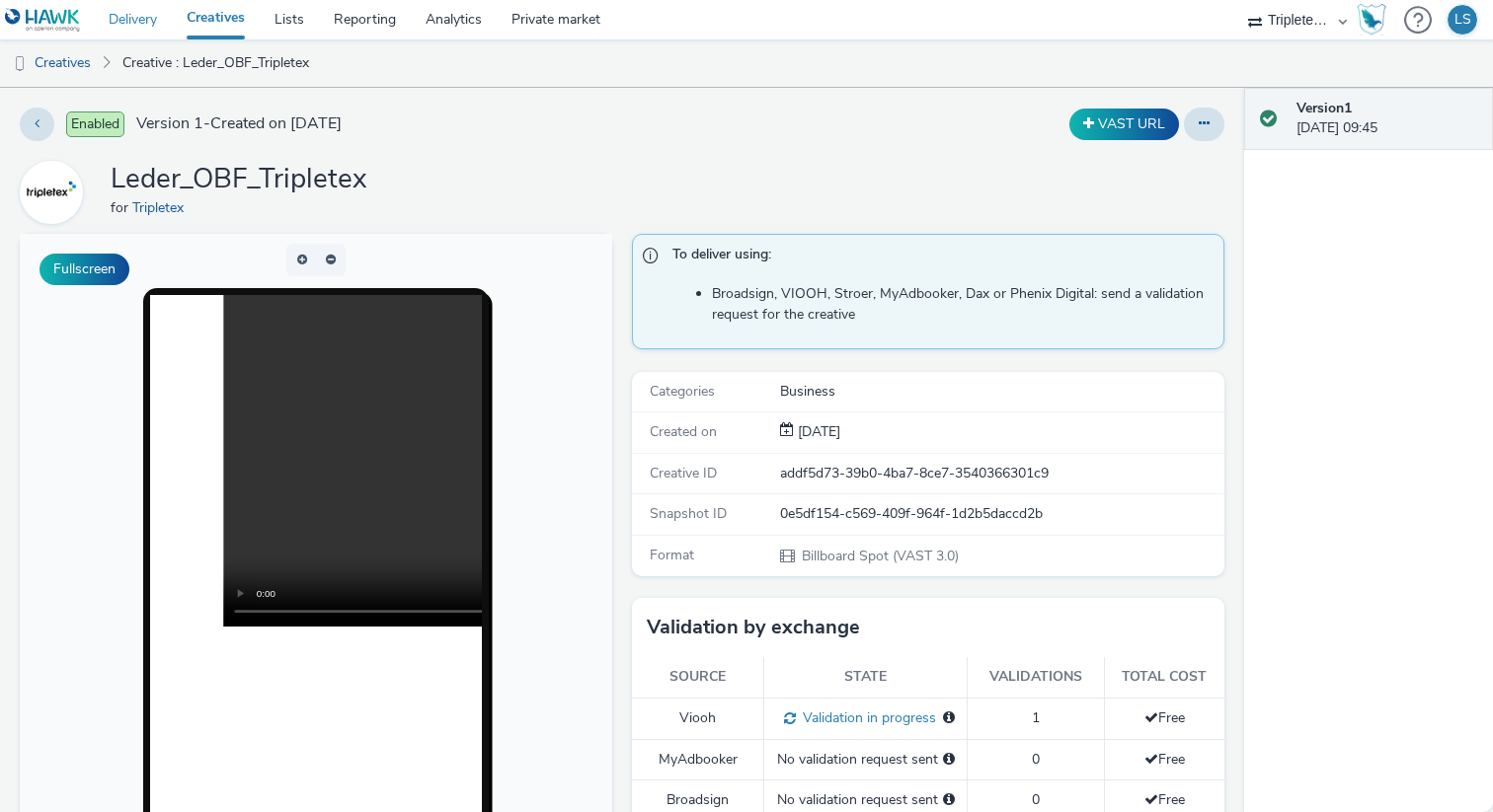
click at [132, 21] on link "Delivery" at bounding box center [133, 20] width 78 height 40
